Goal: Find contact information: Find contact information

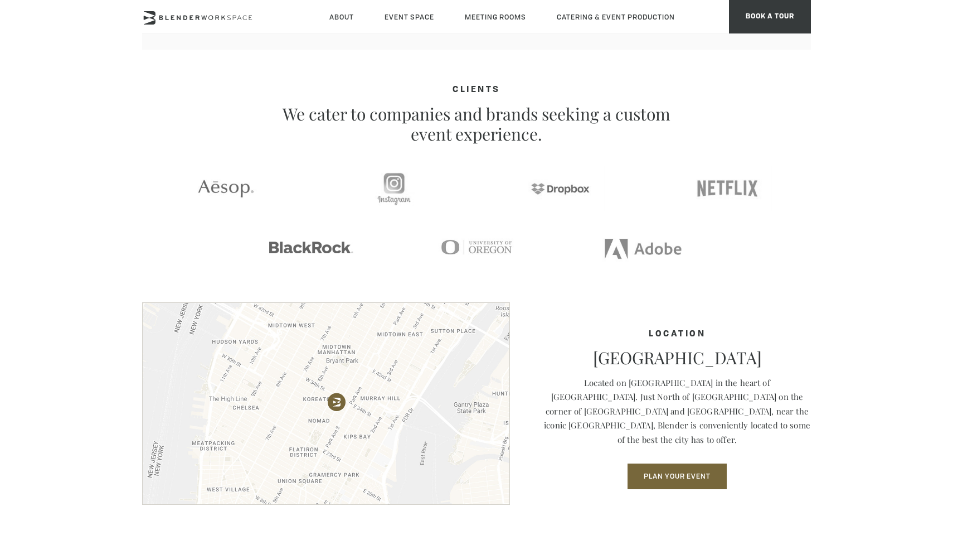
scroll to position [1572, 0]
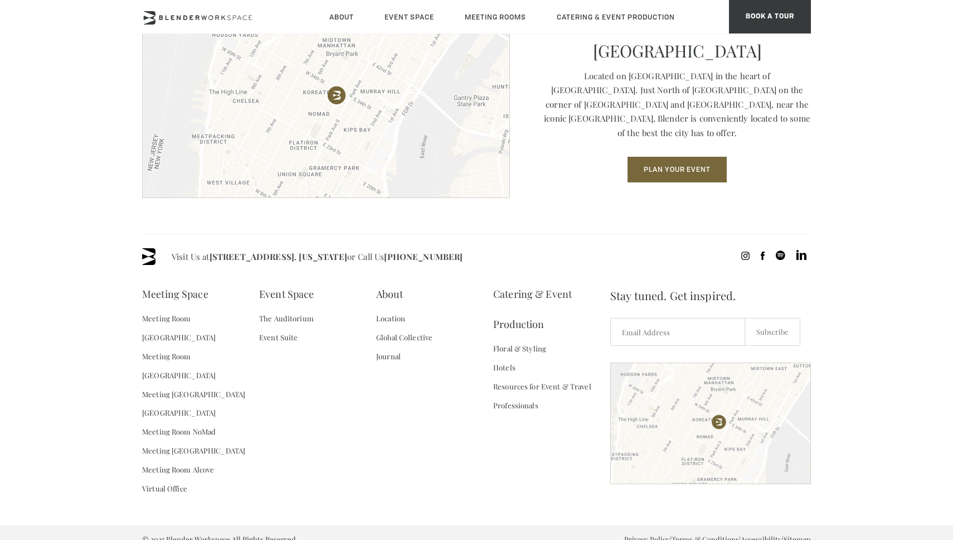
click at [885, 45] on section "Location Midtown South NoMad Located on Madison Avenue in the heart of NoMad. J…" at bounding box center [476, 115] width 953 height 238
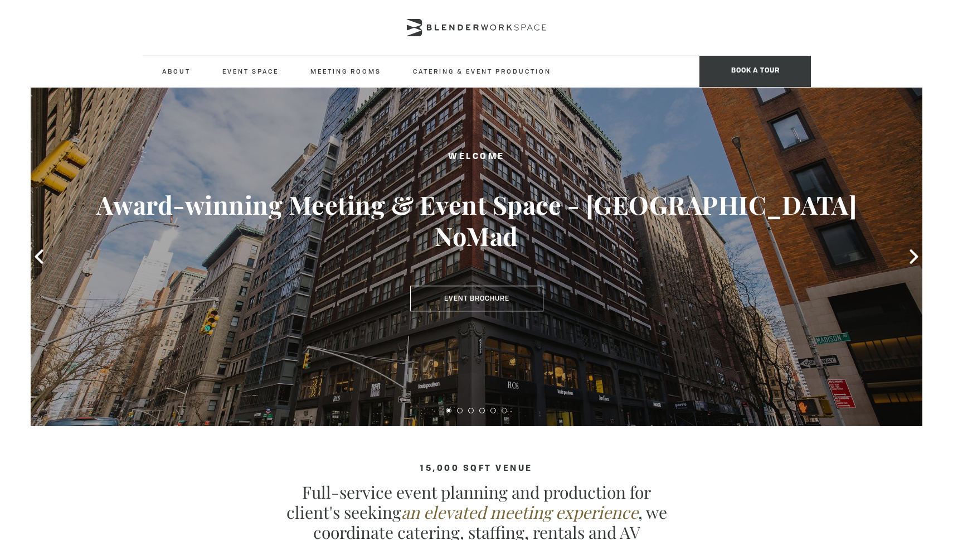
scroll to position [0, 0]
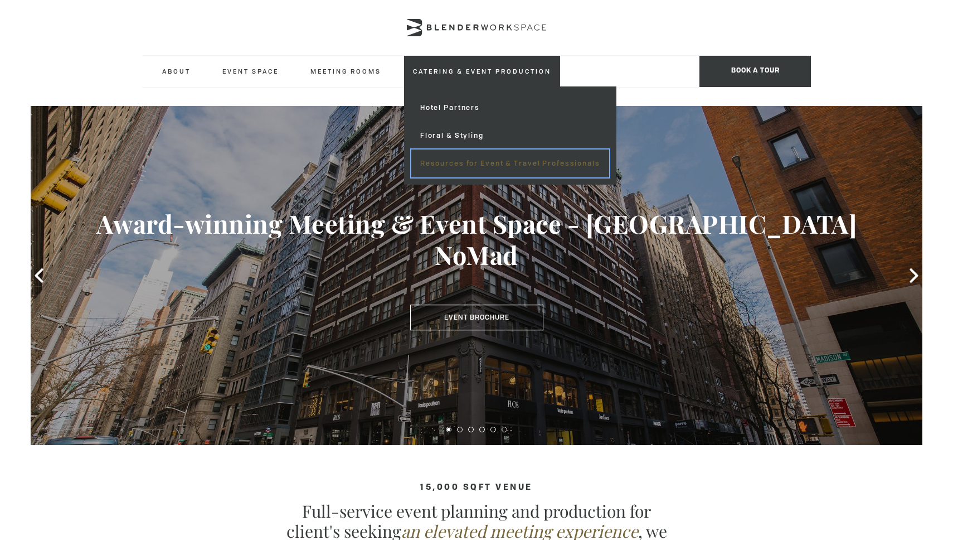
click at [452, 168] on link "Resources for Event & Travel Professionals" at bounding box center [510, 163] width 198 height 28
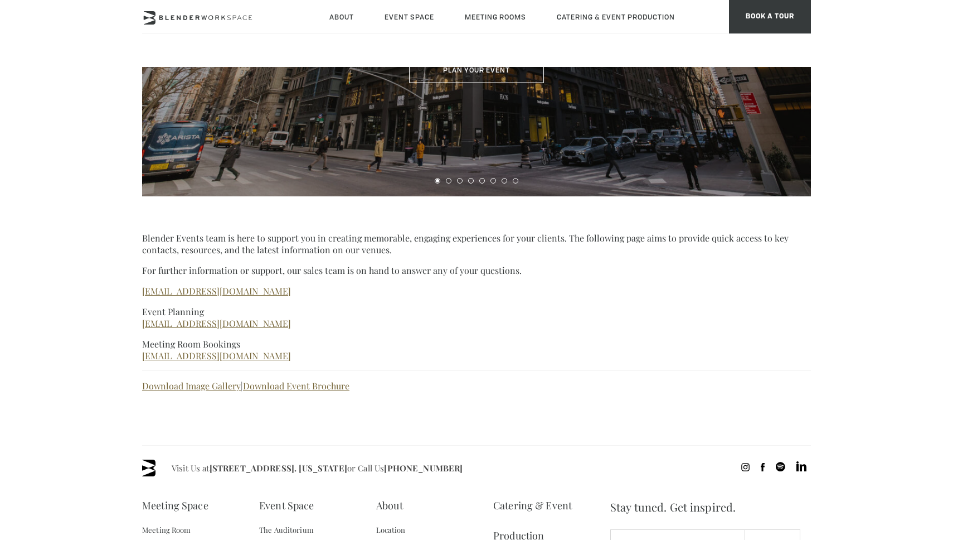
scroll to position [261, 0]
drag, startPoint x: 284, startPoint y: 325, endPoint x: 121, endPoint y: 322, distance: 163.4
click at [121, 322] on body "Skip to main content About Neighborhood Global Collective Journal Event Space T…" at bounding box center [476, 284] width 953 height 959
copy link "[EMAIL_ADDRESS][DOMAIN_NAME]"
